Goal: Task Accomplishment & Management: Manage account settings

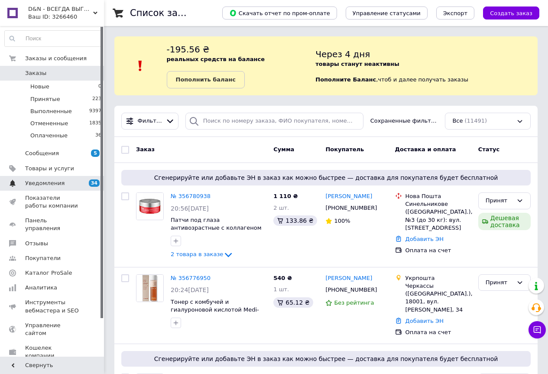
click at [51, 177] on link "Уведомления 34 0" at bounding box center [53, 183] width 107 height 15
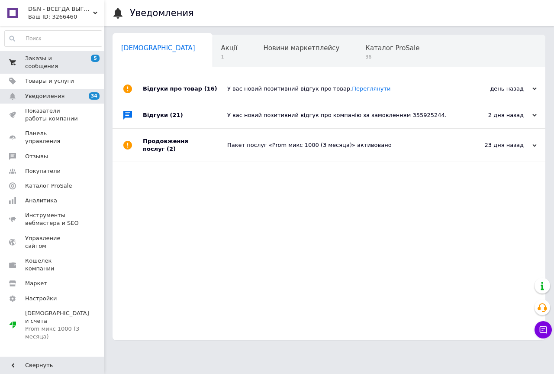
click at [61, 58] on span "Заказы и сообщения" at bounding box center [52, 63] width 55 height 16
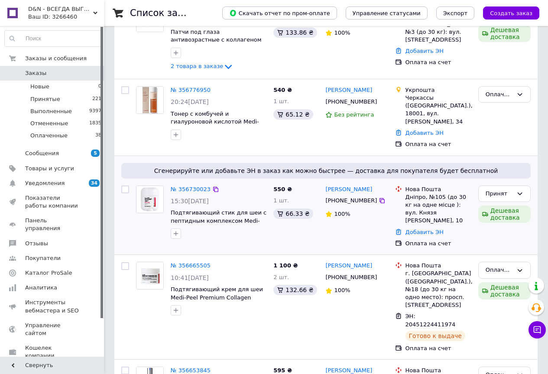
scroll to position [216, 0]
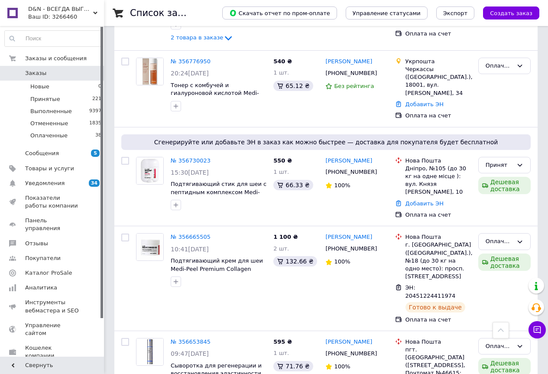
click at [200, 157] on link "№ 356730023" at bounding box center [191, 160] width 40 height 6
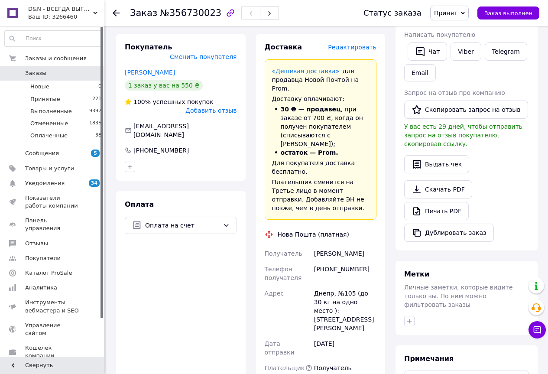
scroll to position [303, 0]
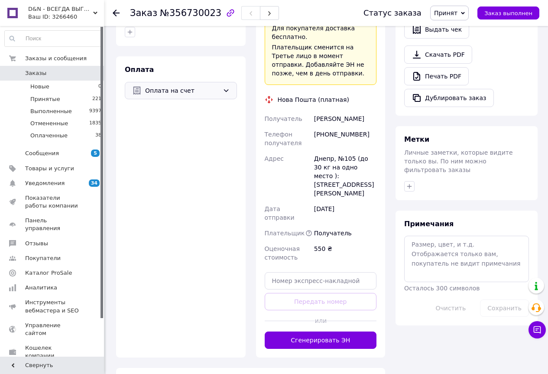
click at [208, 86] on span "Оплата на счет" at bounding box center [182, 91] width 74 height 10
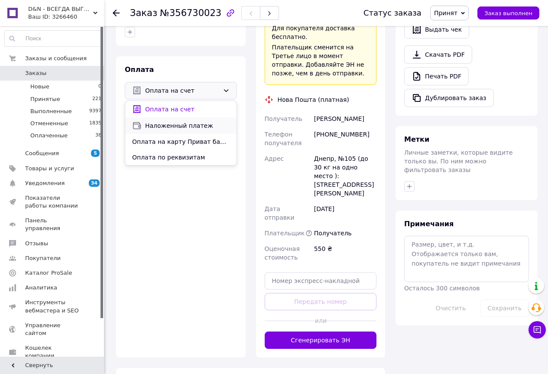
click at [190, 121] on span "Наложенный платеж" at bounding box center [187, 125] width 84 height 9
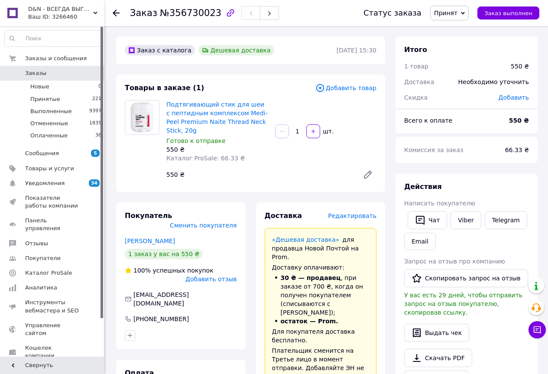
scroll to position [260, 0]
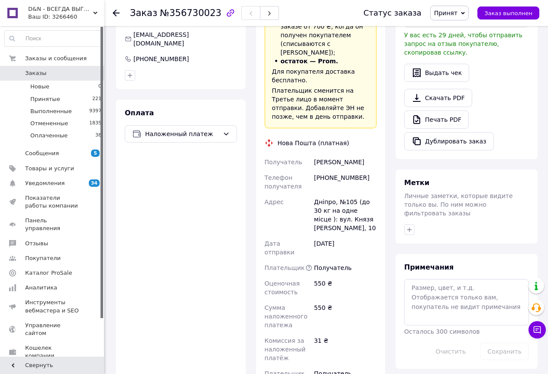
click at [115, 13] on use at bounding box center [116, 13] width 7 height 7
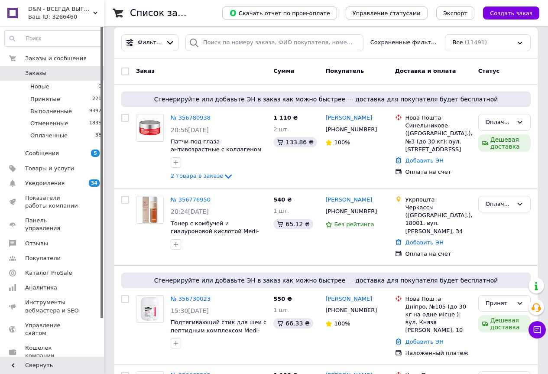
scroll to position [173, 0]
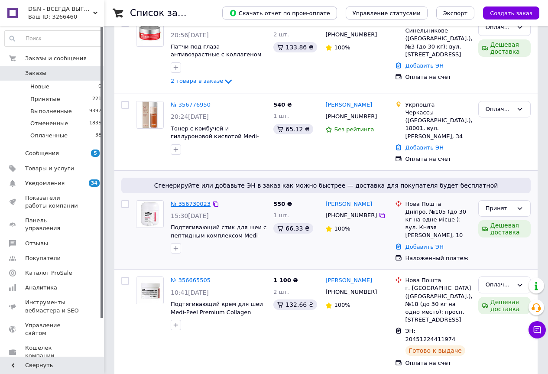
click at [199, 200] on link "№ 356730023" at bounding box center [191, 203] width 40 height 6
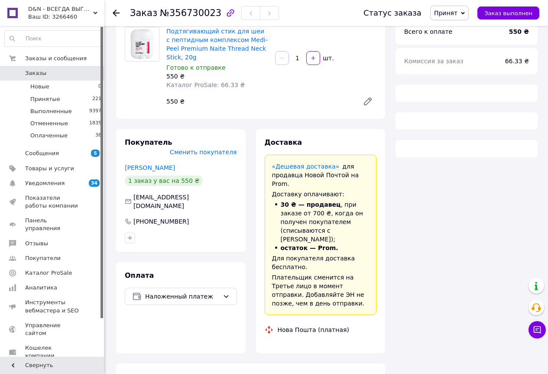
scroll to position [173, 0]
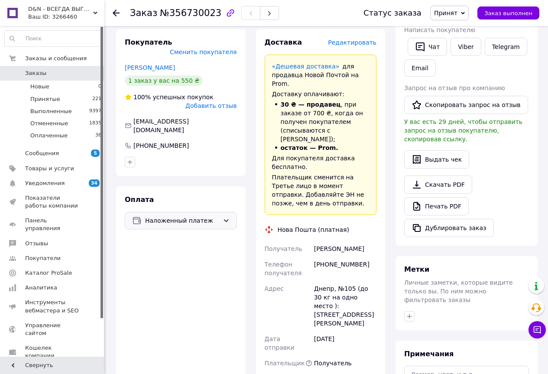
click at [221, 212] on div "Наложенный платеж" at bounding box center [181, 220] width 112 height 17
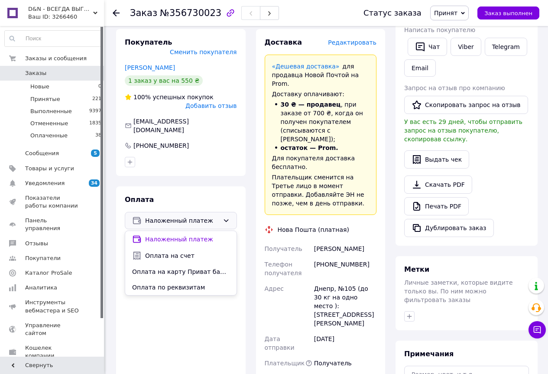
click at [192, 283] on span "Оплата по реквизитам" at bounding box center [180, 287] width 97 height 9
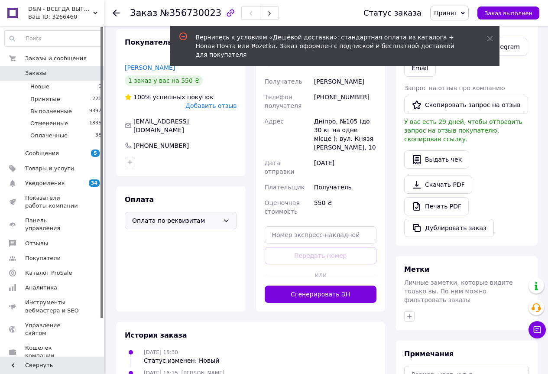
click at [209, 216] on span "Оплата по реквизитам" at bounding box center [175, 221] width 87 height 10
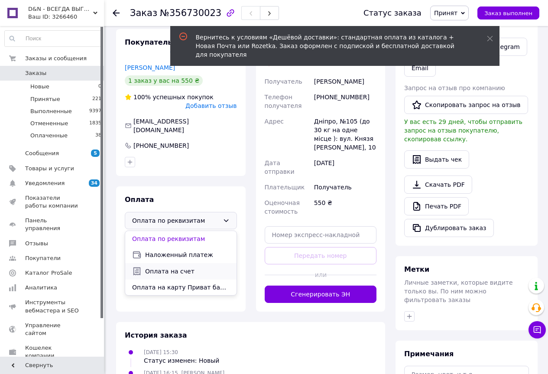
click at [188, 267] on span "Оплата на счет" at bounding box center [187, 271] width 84 height 9
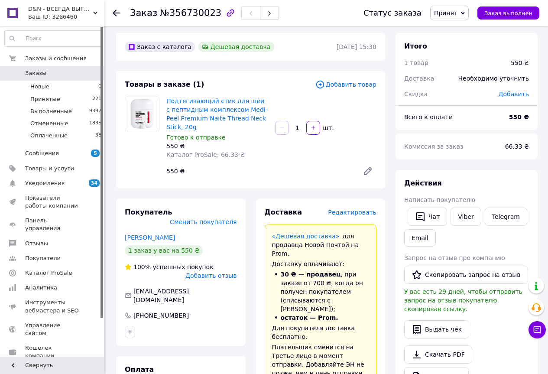
scroll to position [0, 0]
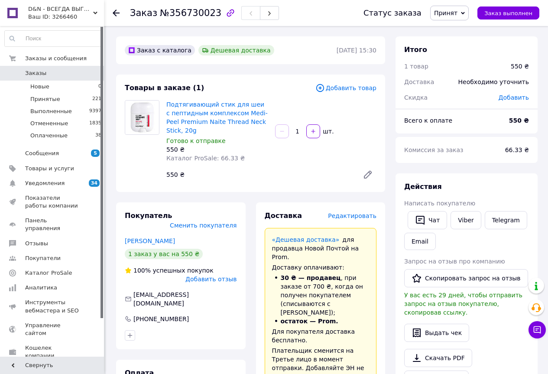
click at [113, 11] on icon at bounding box center [116, 13] width 7 height 7
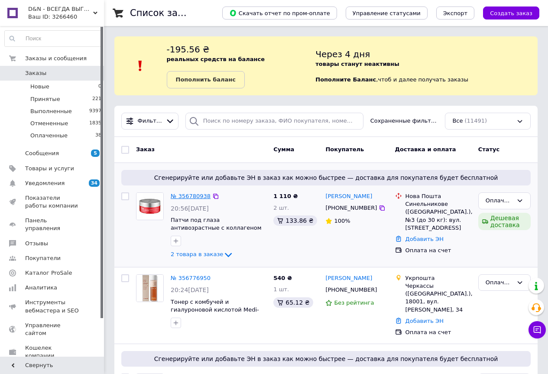
click at [185, 195] on link "№ 356780938" at bounding box center [191, 196] width 40 height 6
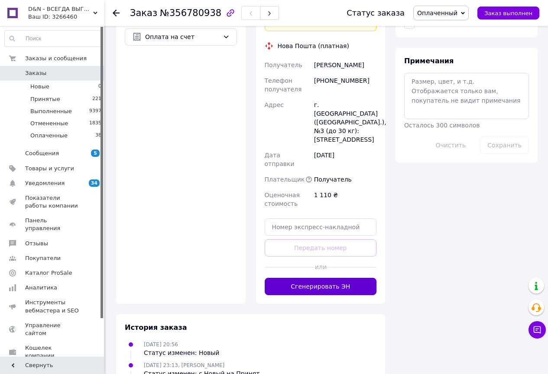
scroll to position [466, 0]
click at [322, 277] on button "Сгенерировать ЭН" at bounding box center [321, 285] width 112 height 17
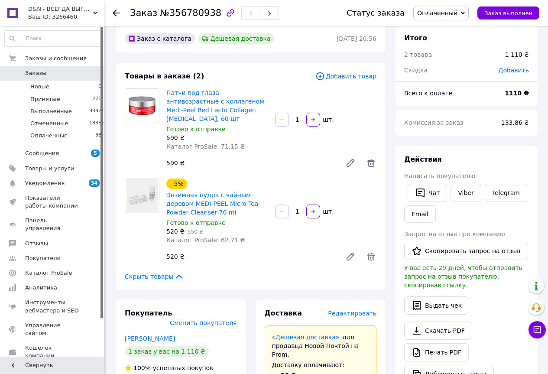
scroll to position [0, 0]
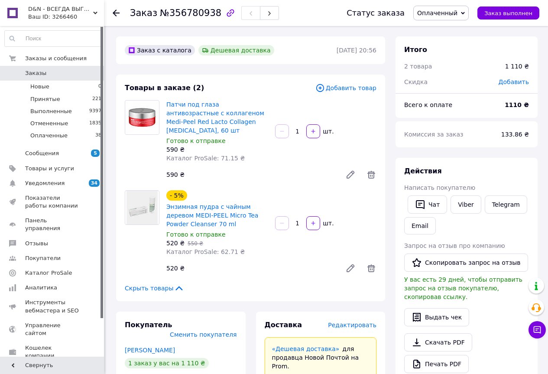
click at [117, 13] on use at bounding box center [116, 13] width 7 height 7
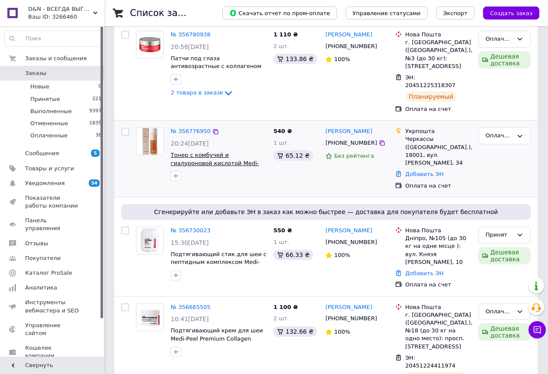
scroll to position [87, 0]
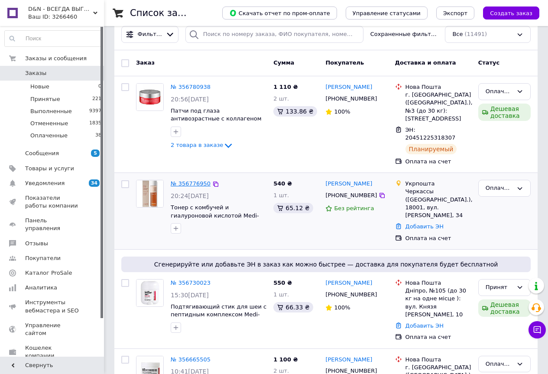
click at [197, 180] on link "№ 356776950" at bounding box center [191, 183] width 40 height 6
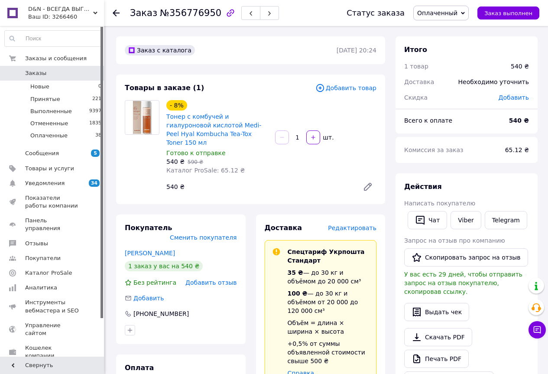
click at [364, 224] on span "Редактировать" at bounding box center [352, 227] width 48 height 7
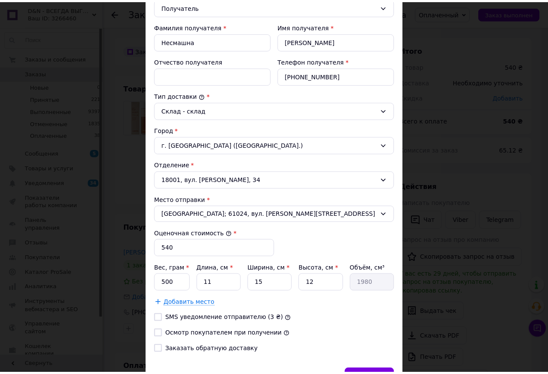
scroll to position [199, 0]
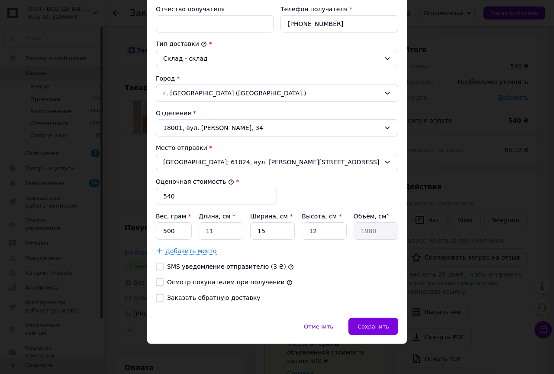
click at [190, 284] on label "Осмотр покупателем при получении" at bounding box center [226, 281] width 118 height 7
click at [164, 284] on input "Осмотр покупателем при получении" at bounding box center [160, 282] width 8 height 8
checkbox input "true"
drag, startPoint x: 168, startPoint y: 233, endPoint x: 172, endPoint y: 233, distance: 4.4
click at [170, 233] on input "500" at bounding box center [174, 230] width 36 height 17
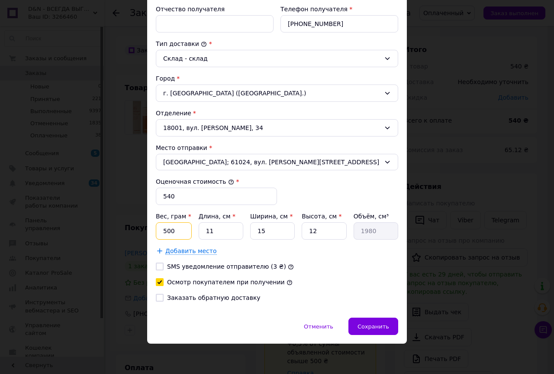
click at [172, 233] on input "500" at bounding box center [174, 230] width 36 height 17
drag, startPoint x: 173, startPoint y: 232, endPoint x: 158, endPoint y: 229, distance: 15.7
click at [158, 229] on input "500" at bounding box center [174, 230] width 36 height 17
type input "300"
drag, startPoint x: 223, startPoint y: 229, endPoint x: 200, endPoint y: 227, distance: 22.6
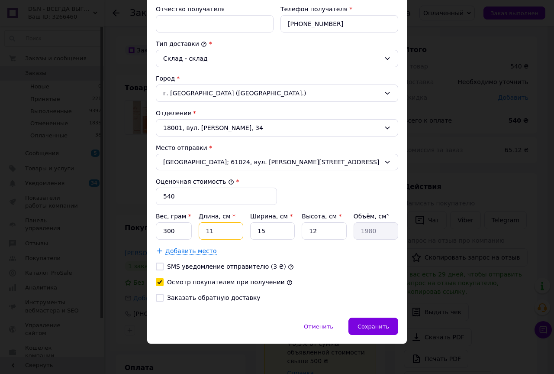
click at [200, 227] on input "11" at bounding box center [221, 230] width 45 height 17
type input "2"
type input "360"
type input "24"
type input "4320"
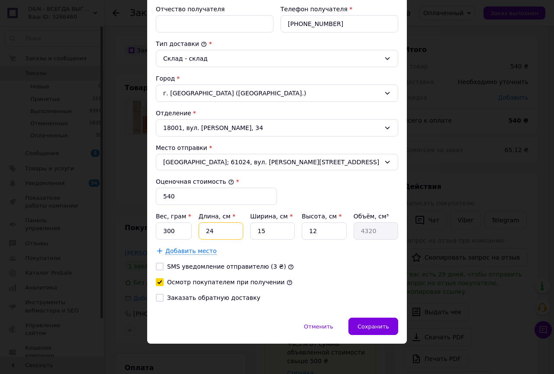
type input "24"
drag, startPoint x: 267, startPoint y: 231, endPoint x: 256, endPoint y: 232, distance: 11.3
click at [256, 232] on input "15" at bounding box center [272, 230] width 45 height 17
type input "1"
type input "288"
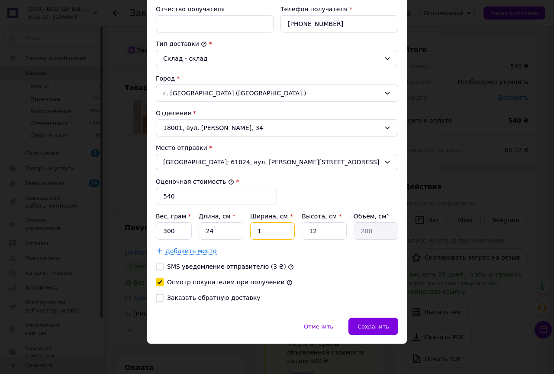
type input "17"
type input "4896"
type input "17"
drag, startPoint x: 317, startPoint y: 230, endPoint x: 306, endPoint y: 231, distance: 10.9
click at [306, 231] on input "12" at bounding box center [324, 230] width 45 height 17
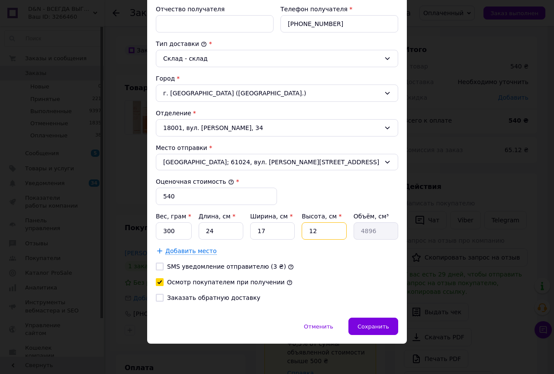
type input "5"
type input "2040"
type input "5"
click at [392, 328] on div "Сохранить" at bounding box center [374, 325] width 50 height 17
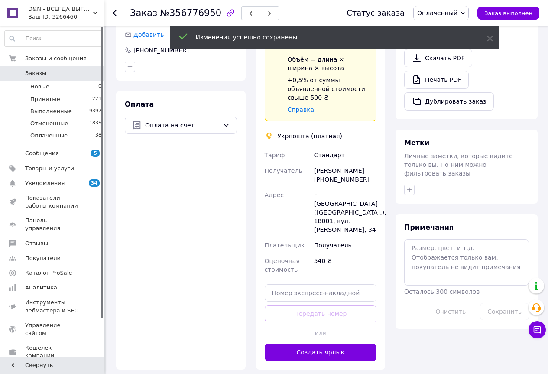
scroll to position [346, 0]
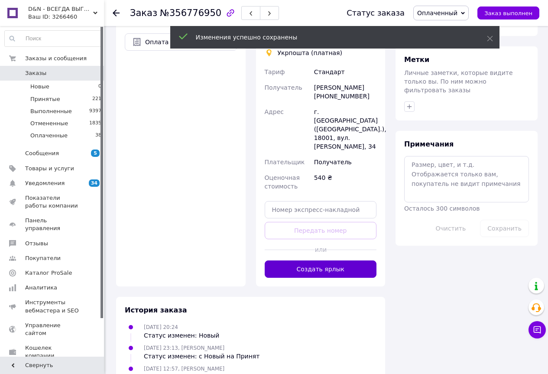
click at [334, 260] on button "Создать ярлык" at bounding box center [321, 268] width 112 height 17
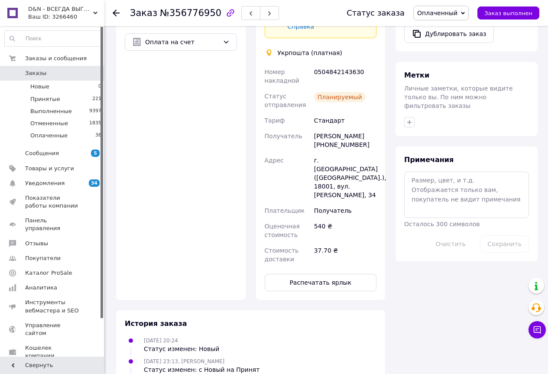
click at [118, 16] on icon at bounding box center [116, 13] width 7 height 7
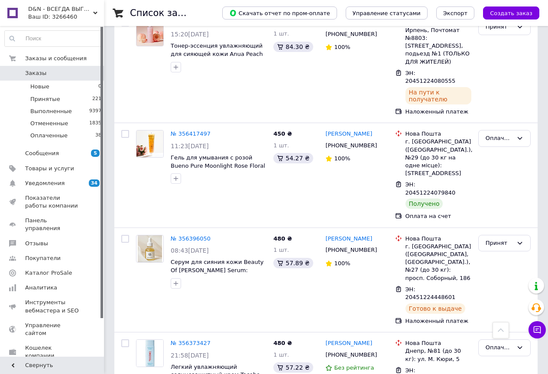
scroll to position [1579, 0]
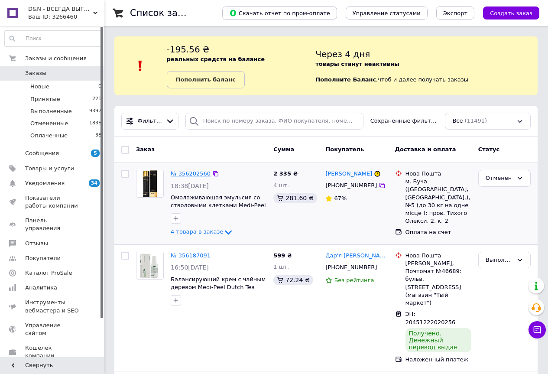
click at [187, 172] on link "№ 356202560" at bounding box center [191, 173] width 40 height 6
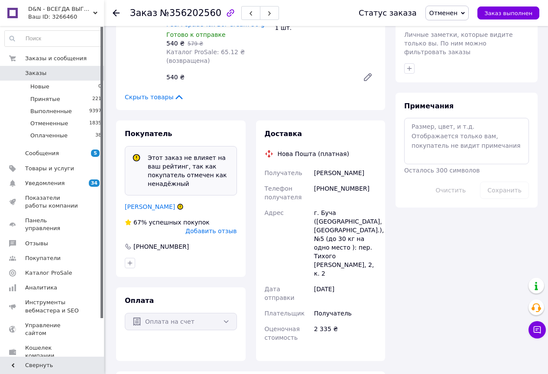
scroll to position [260, 0]
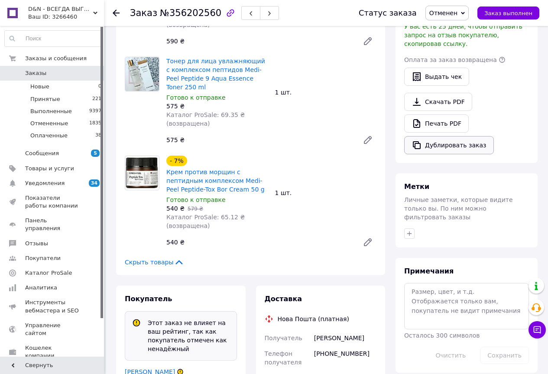
click at [455, 136] on button "Дублировать заказ" at bounding box center [449, 145] width 90 height 18
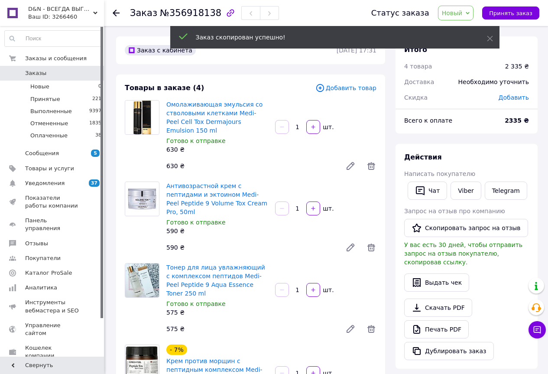
click at [474, 11] on span "Новый" at bounding box center [456, 13] width 36 height 15
click at [487, 37] on icon at bounding box center [490, 39] width 6 height 6
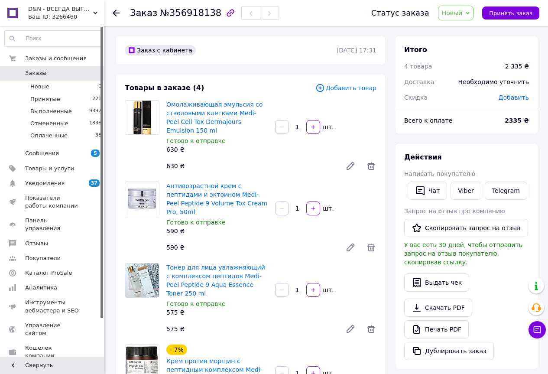
click at [462, 16] on span "Новый" at bounding box center [452, 13] width 21 height 7
click at [463, 29] on li "Принят" at bounding box center [461, 30] width 46 height 13
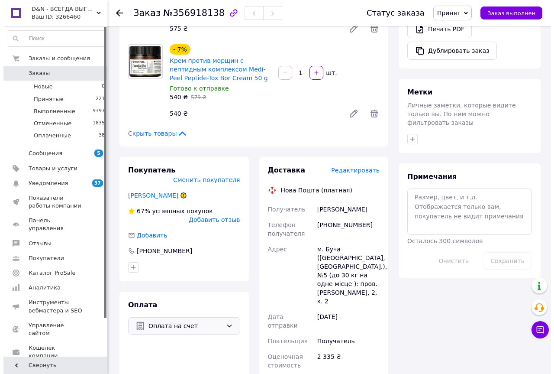
scroll to position [282, 0]
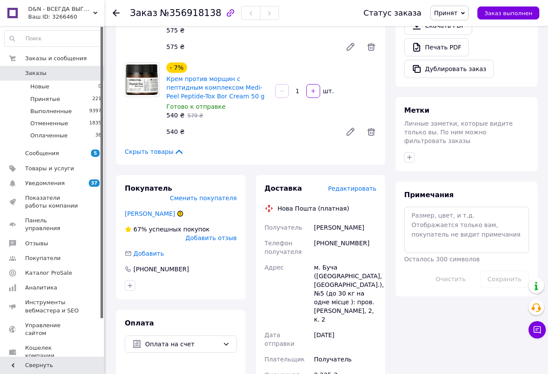
click at [358, 185] on span "Редактировать" at bounding box center [352, 188] width 48 height 7
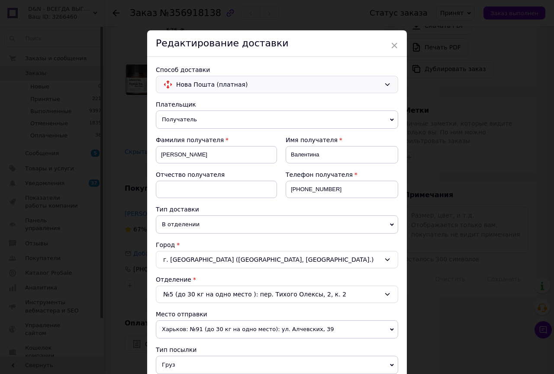
click at [216, 84] on span "Нова Пошта (платная)" at bounding box center [278, 85] width 204 height 10
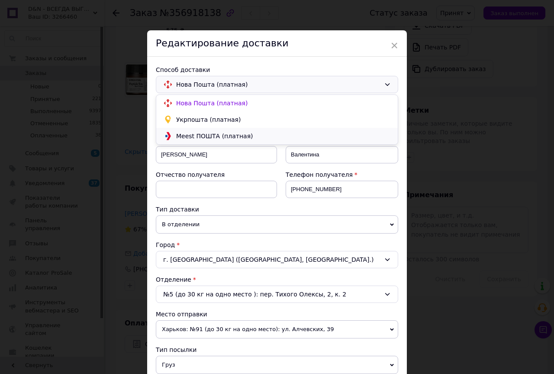
click at [218, 136] on span "Meest ПОШТА (платная)" at bounding box center [283, 136] width 215 height 9
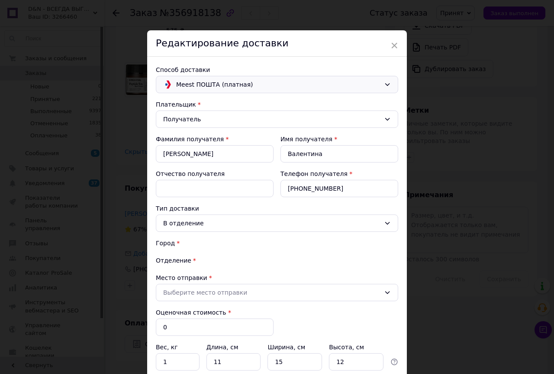
type input "2335"
type input "3"
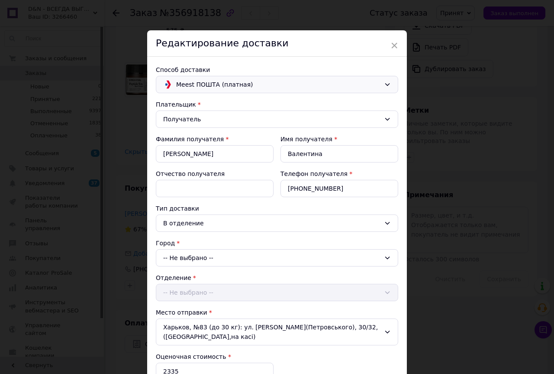
click at [203, 258] on div "-- Не выбрано --" at bounding box center [277, 257] width 242 height 17
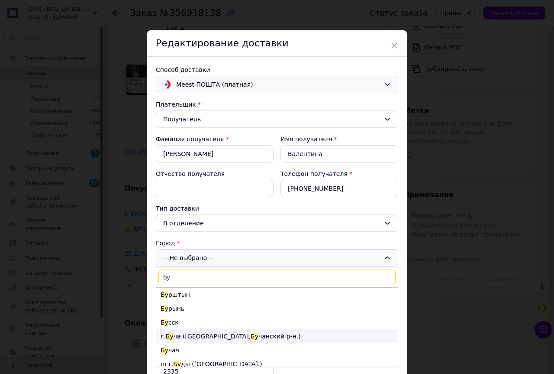
type input "бу"
click at [172, 336] on li "г. Бу ча (Киевская обл., Бу чанский р-н.)" at bounding box center [277, 336] width 242 height 14
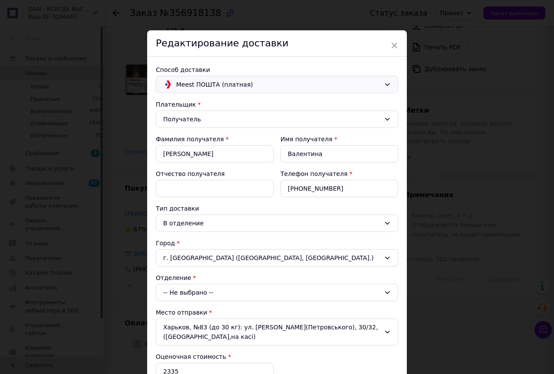
click at [200, 293] on div "-- Не выбрано --" at bounding box center [277, 292] width 242 height 17
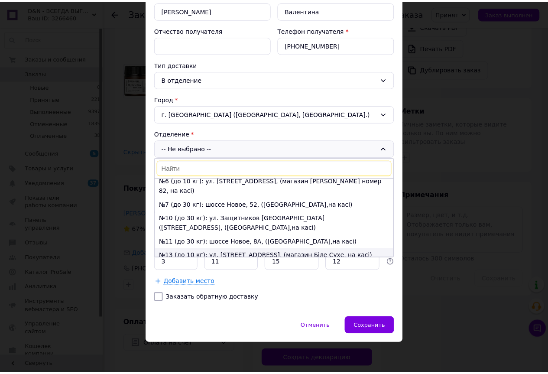
scroll to position [0, 0]
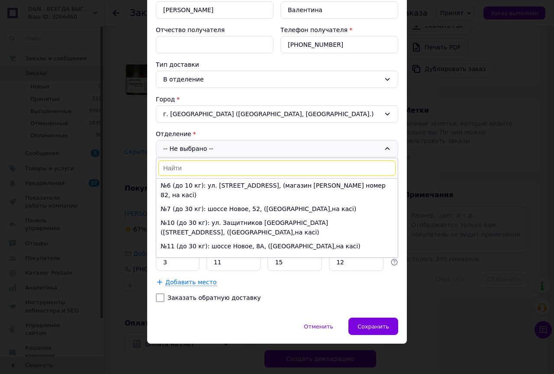
click at [299, 334] on div "Отменить   Сохранить" at bounding box center [277, 330] width 260 height 26
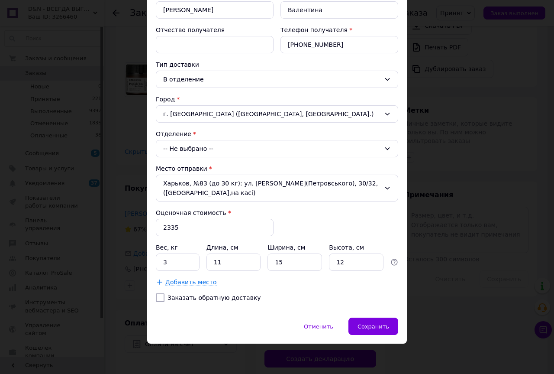
click at [216, 150] on div "-- Не выбрано --" at bounding box center [277, 148] width 242 height 17
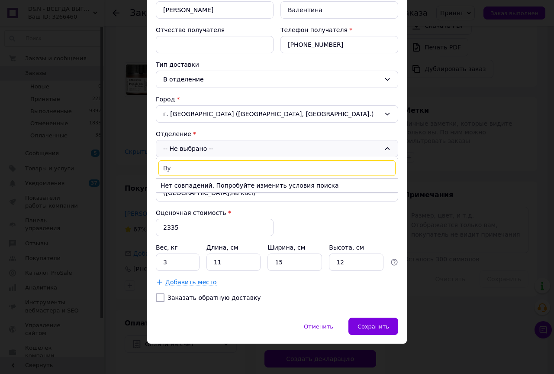
type input "В"
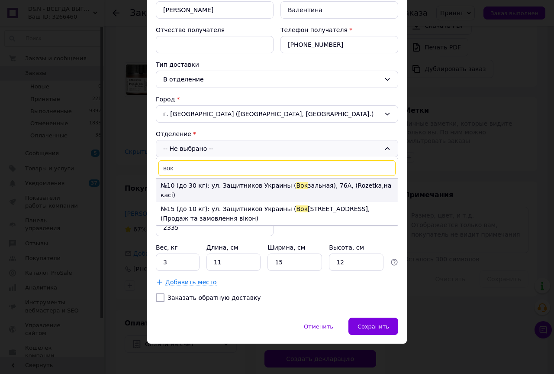
type input "вок"
click at [325, 185] on li "№10 (до 30 кг): ул. Защитников Украины ( Вок зальная), 76А, (Rozetka,на касі)" at bounding box center [277, 189] width 242 height 23
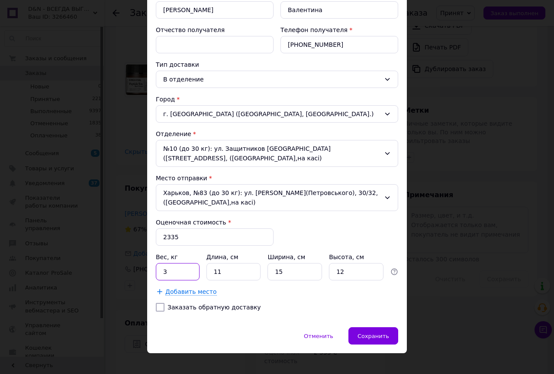
drag, startPoint x: 170, startPoint y: 262, endPoint x: 162, endPoint y: 261, distance: 7.8
click at [162, 263] on input "3" at bounding box center [178, 271] width 44 height 17
type input "1"
drag, startPoint x: 223, startPoint y: 261, endPoint x: 210, endPoint y: 261, distance: 12.6
click at [210, 263] on input "11" at bounding box center [234, 271] width 55 height 17
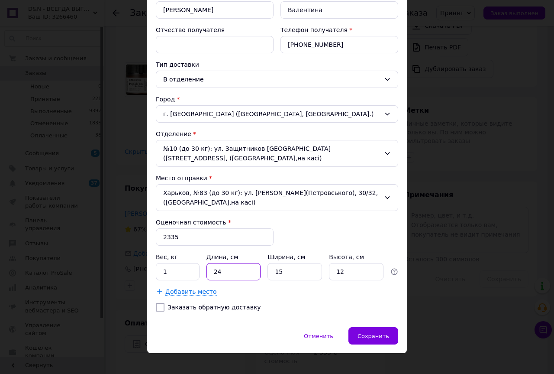
type input "24"
drag, startPoint x: 285, startPoint y: 260, endPoint x: 274, endPoint y: 261, distance: 11.3
click at [274, 263] on input "15" at bounding box center [295, 271] width 55 height 17
type input "17"
drag, startPoint x: 347, startPoint y: 258, endPoint x: 336, endPoint y: 258, distance: 11.3
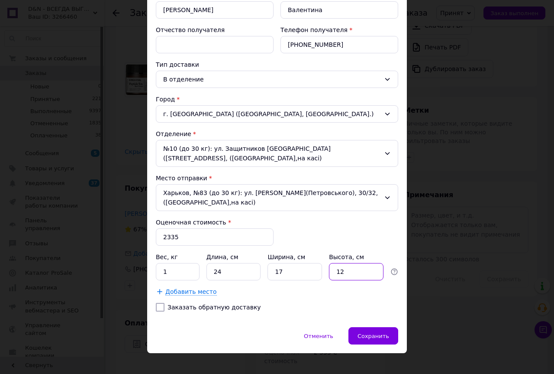
click at [336, 263] on input "12" at bounding box center [356, 271] width 55 height 17
type input "9"
click at [377, 333] on span "Сохранить" at bounding box center [374, 336] width 32 height 6
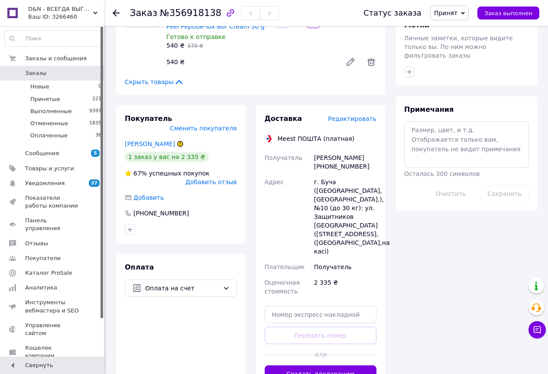
scroll to position [368, 0]
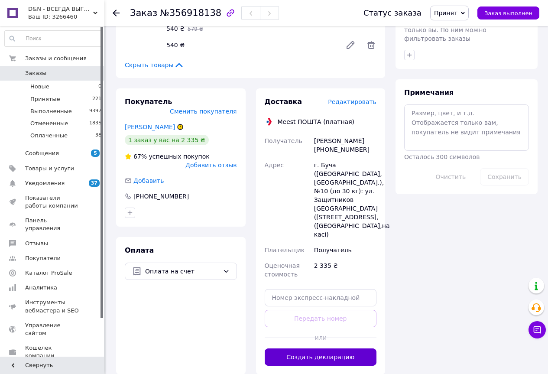
click at [324, 348] on button "Создать декларацию" at bounding box center [321, 356] width 112 height 17
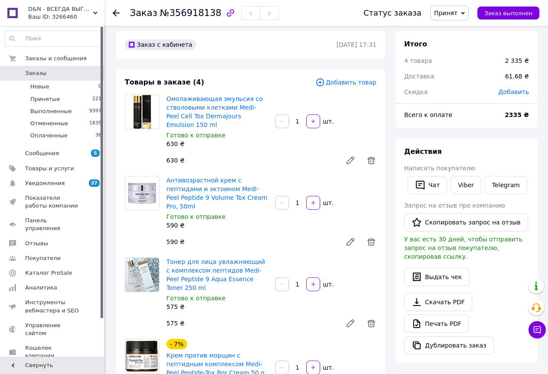
scroll to position [0, 0]
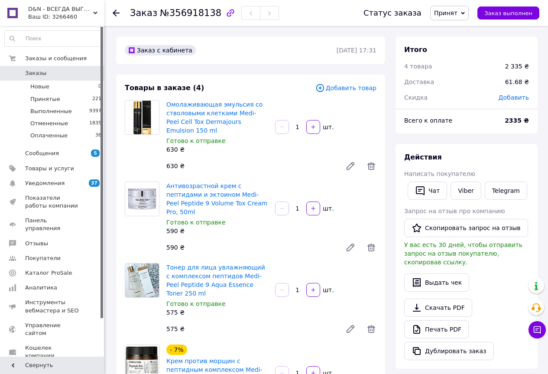
click at [118, 14] on icon at bounding box center [116, 13] width 7 height 7
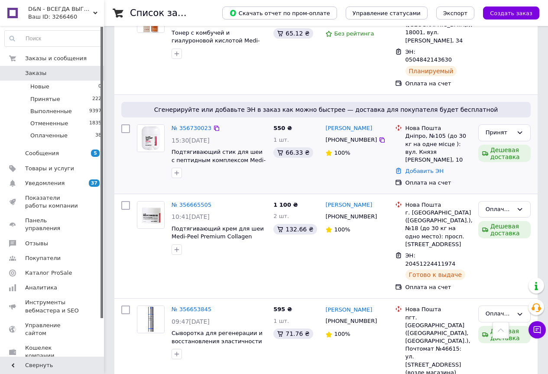
scroll to position [390, 0]
click at [491, 128] on div "Принят" at bounding box center [498, 132] width 27 height 9
click at [500, 174] on li "Оплаченный" at bounding box center [504, 182] width 52 height 16
click at [198, 124] on link "№ 356730023" at bounding box center [191, 127] width 40 height 6
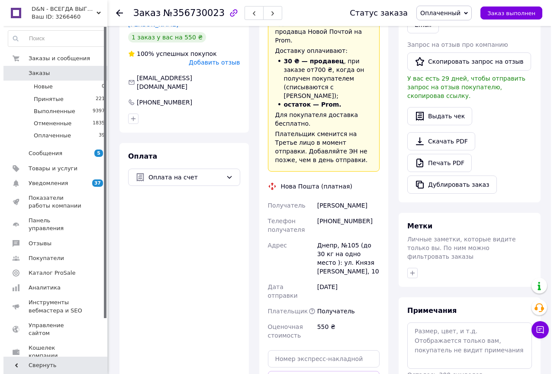
scroll to position [130, 0]
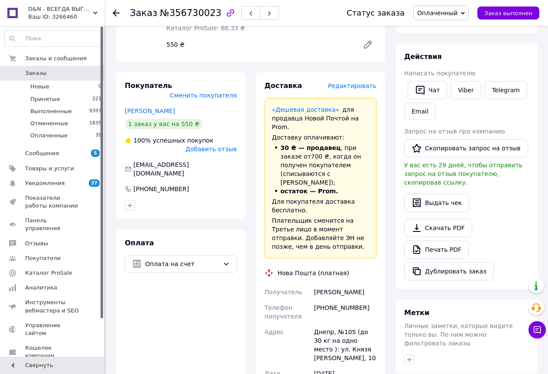
click at [364, 84] on span "Редактировать" at bounding box center [352, 85] width 48 height 7
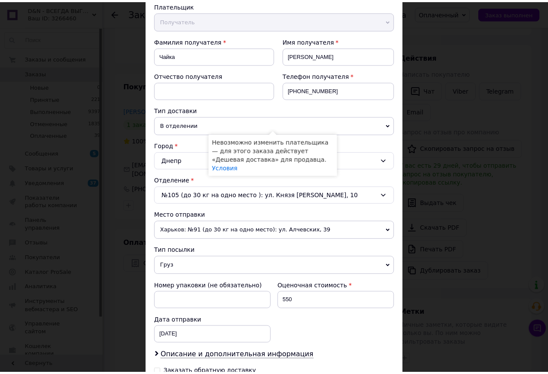
scroll to position [217, 0]
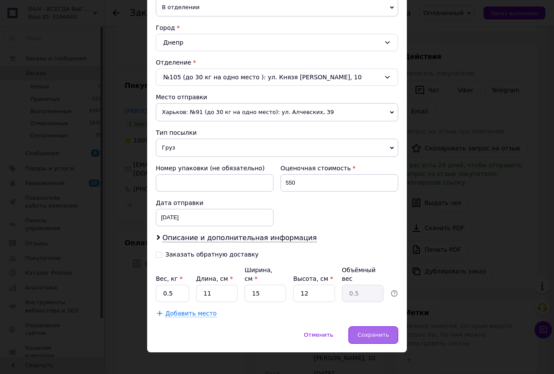
click at [392, 326] on div "Сохранить" at bounding box center [374, 334] width 50 height 17
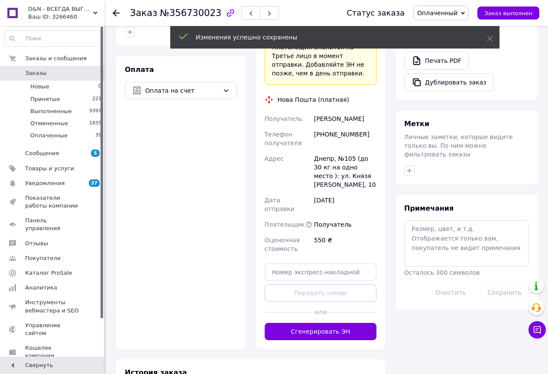
scroll to position [10, 0]
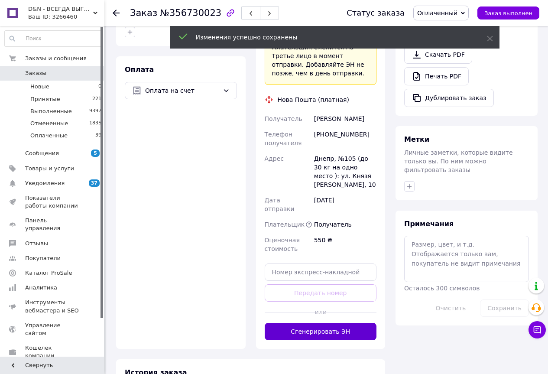
click at [352, 323] on button "Сгенерировать ЭН" at bounding box center [321, 331] width 112 height 17
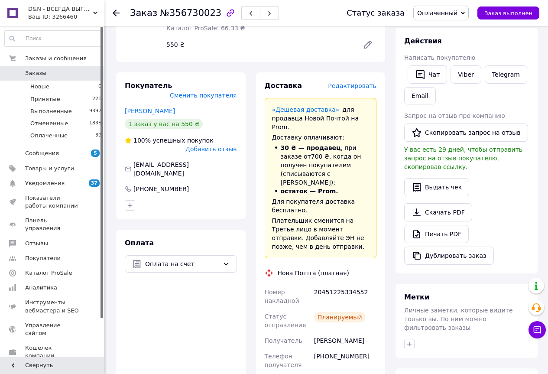
scroll to position [216, 0]
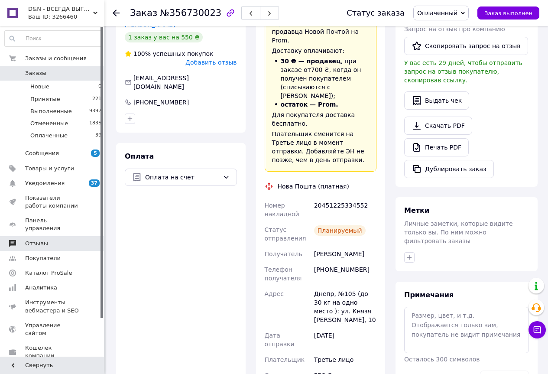
click at [48, 236] on link "Отзывы" at bounding box center [53, 243] width 107 height 15
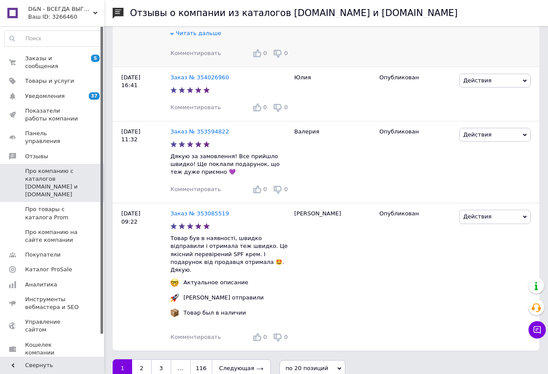
scroll to position [2003, 0]
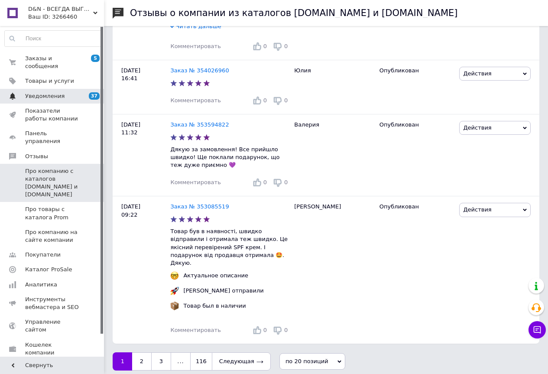
click at [46, 92] on span "Уведомления" at bounding box center [44, 96] width 39 height 8
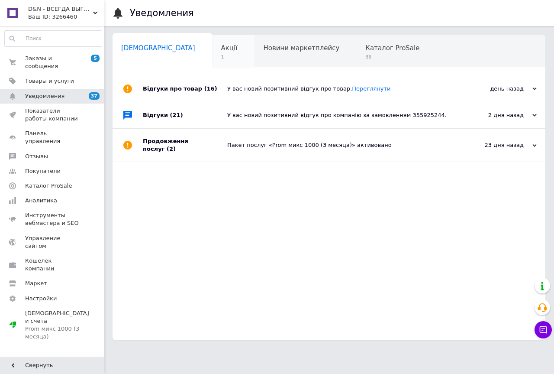
click at [221, 50] on span "Акції" at bounding box center [229, 48] width 16 height 8
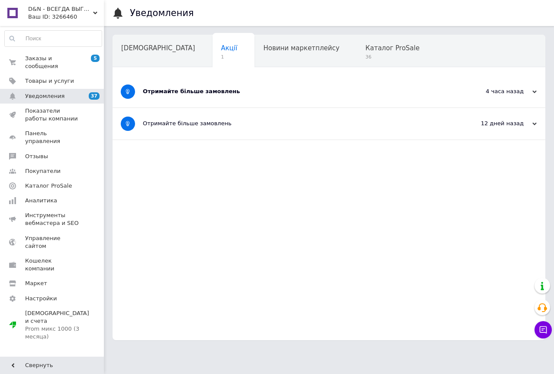
click at [207, 92] on div "Отримайте більше замовлень" at bounding box center [296, 91] width 307 height 8
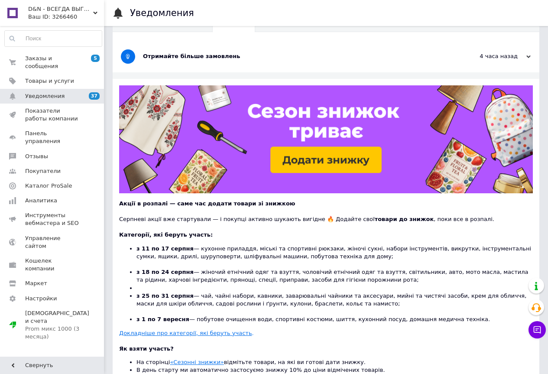
scroll to position [130, 0]
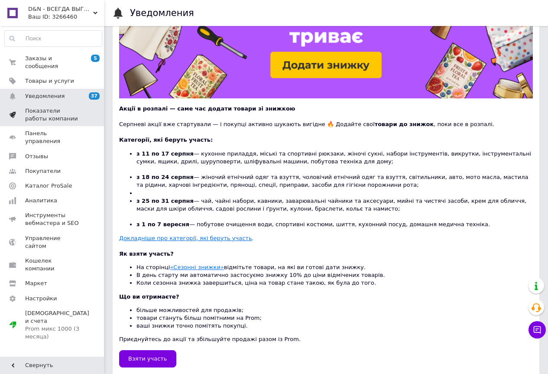
click at [51, 107] on span "Показатели работы компании" at bounding box center [52, 115] width 55 height 16
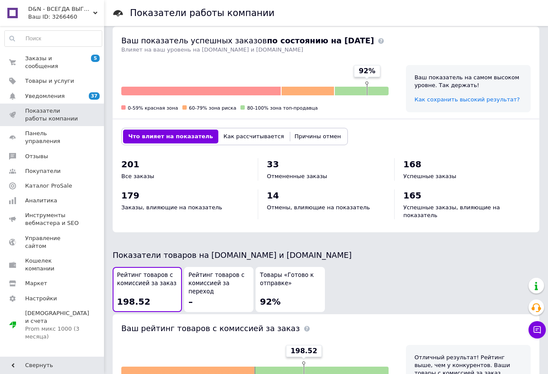
scroll to position [433, 0]
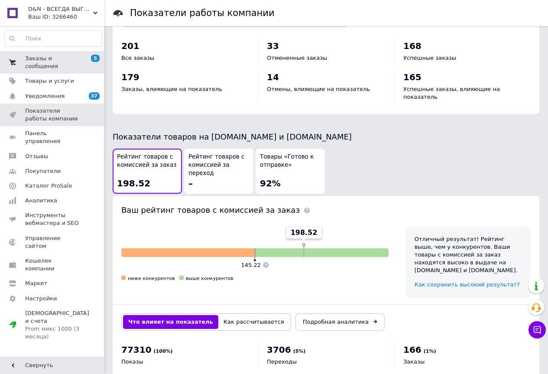
click at [74, 61] on span "Заказы и сообщения" at bounding box center [52, 63] width 55 height 16
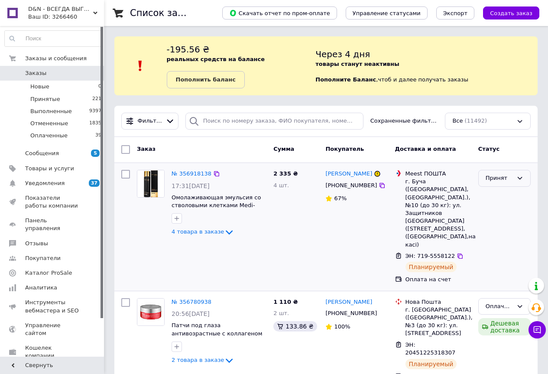
click at [507, 179] on div "Принят" at bounding box center [498, 178] width 27 height 9
click at [505, 231] on li "Оплаченный" at bounding box center [504, 228] width 52 height 16
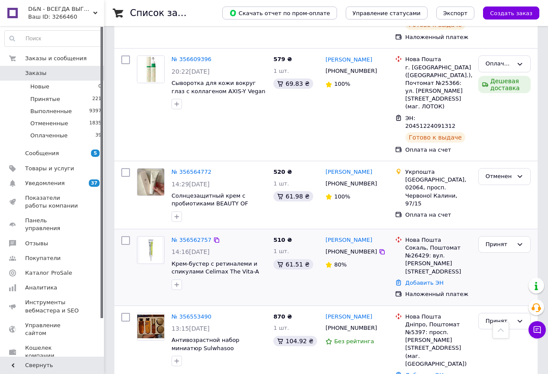
scroll to position [952, 0]
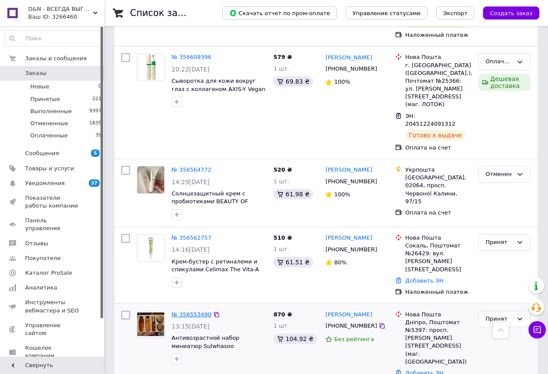
click at [190, 311] on link "№ 356553490" at bounding box center [191, 314] width 40 height 6
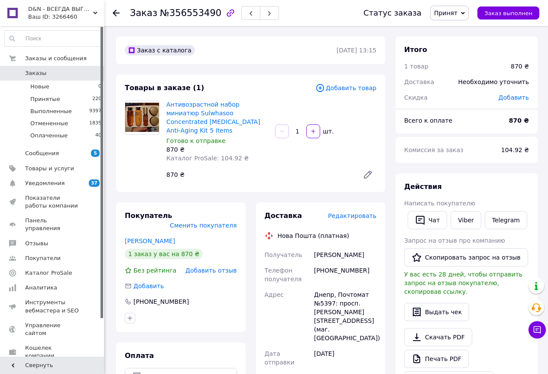
click at [459, 17] on span "Принят" at bounding box center [449, 13] width 39 height 15
click at [454, 43] on li "Отменен" at bounding box center [453, 43] width 46 height 13
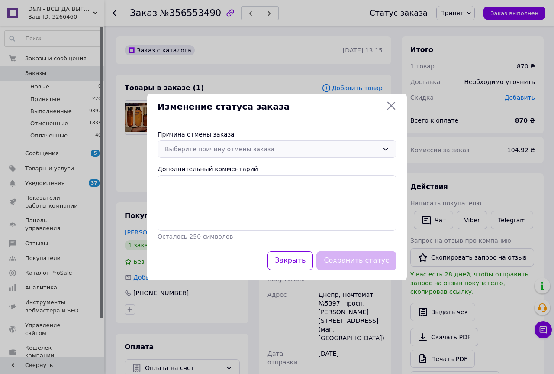
click at [214, 151] on div "Выберите причину отмены заказа" at bounding box center [272, 149] width 214 height 10
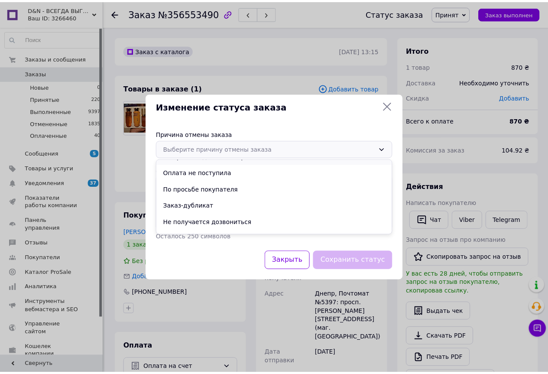
scroll to position [40, 0]
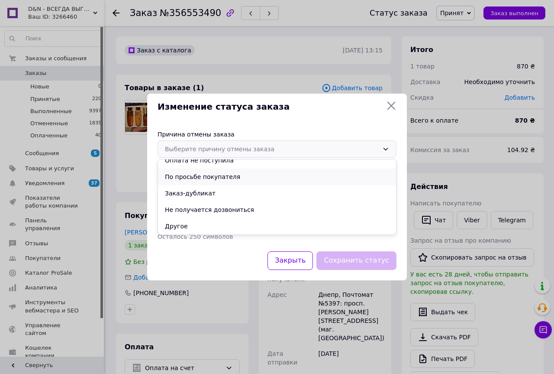
click at [216, 176] on li "По просьбе покупателя" at bounding box center [277, 176] width 238 height 16
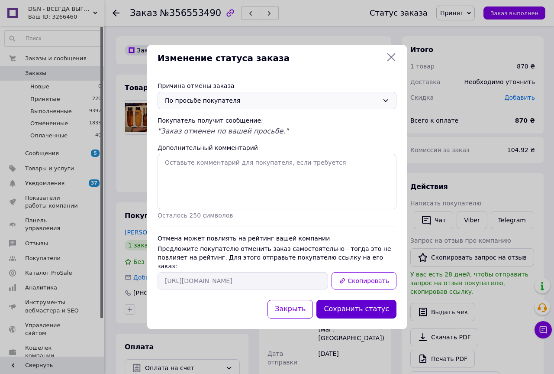
click at [352, 303] on button "Сохранить статус" at bounding box center [356, 309] width 80 height 19
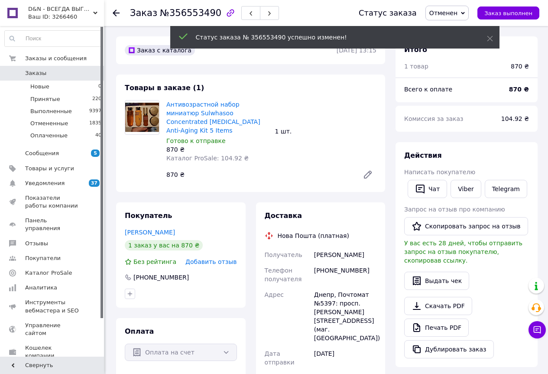
click at [116, 12] on icon at bounding box center [116, 13] width 7 height 7
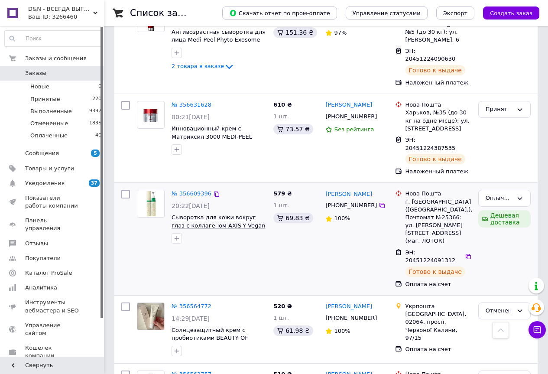
scroll to position [866, 0]
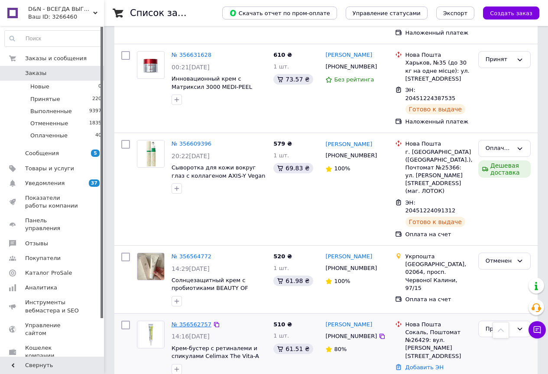
click at [199, 321] on link "№ 356562757" at bounding box center [191, 324] width 40 height 6
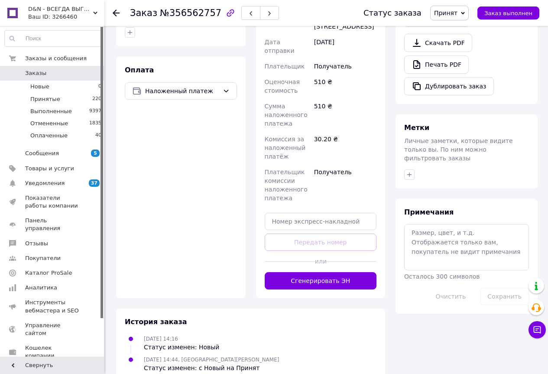
scroll to position [34, 0]
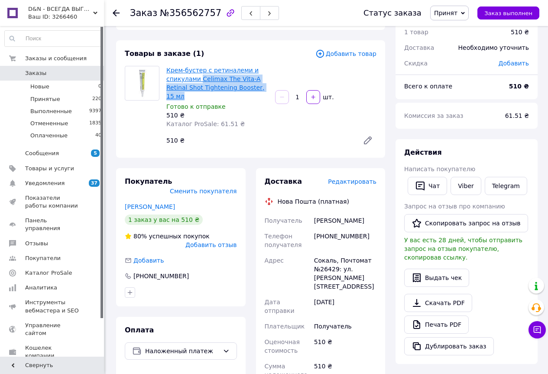
drag, startPoint x: 188, startPoint y: 96, endPoint x: 197, endPoint y: 81, distance: 17.3
click at [197, 81] on span "Крем-бустер с ретиналеми и спикулами Celimax The Vita-A Retinal Shot Tightening…" at bounding box center [217, 83] width 102 height 35
copy link "Celimax The Vita-A Retinal Shot Tightening Booster, 15 мл"
click at [462, 189] on link "Viber" at bounding box center [465, 186] width 30 height 18
click at [368, 358] on div "510 ₴" at bounding box center [345, 374] width 66 height 33
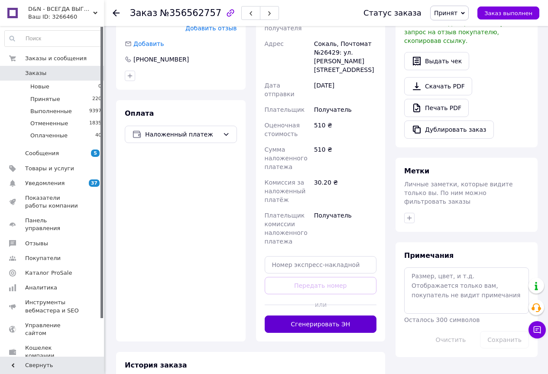
click at [326, 315] on button "Сгенерировать ЭН" at bounding box center [321, 323] width 112 height 17
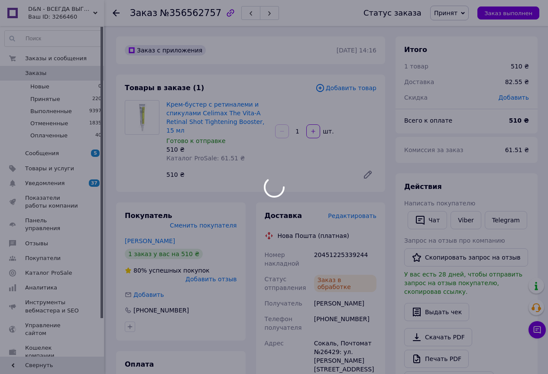
scroll to position [87, 0]
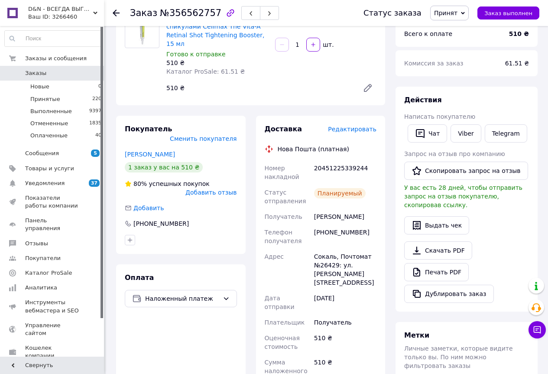
click at [115, 12] on icon at bounding box center [116, 13] width 7 height 7
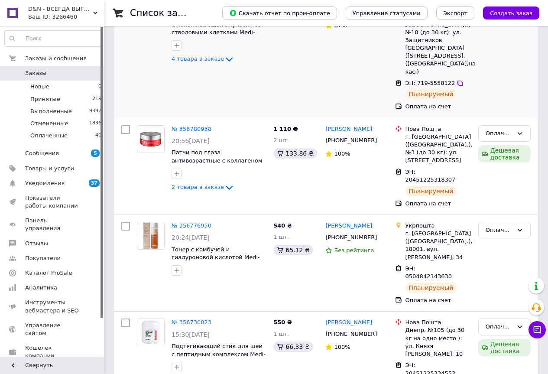
scroll to position [173, 0]
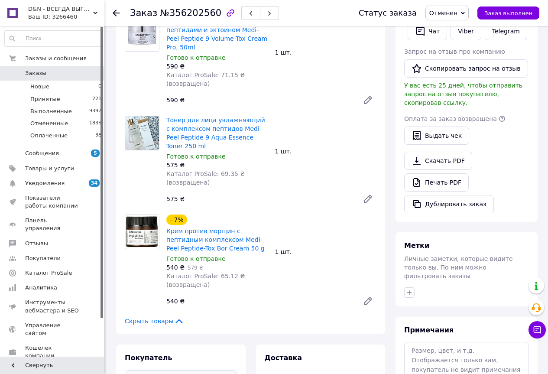
click at [62, 186] on span "Уведомления" at bounding box center [52, 183] width 55 height 8
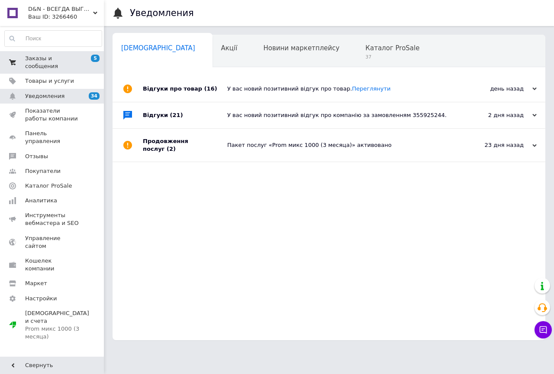
click at [49, 56] on span "Заказы и сообщения" at bounding box center [52, 63] width 55 height 16
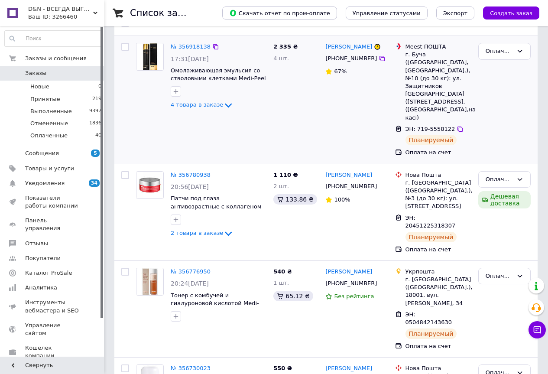
scroll to position [173, 0]
